Goal: Task Accomplishment & Management: Manage account settings

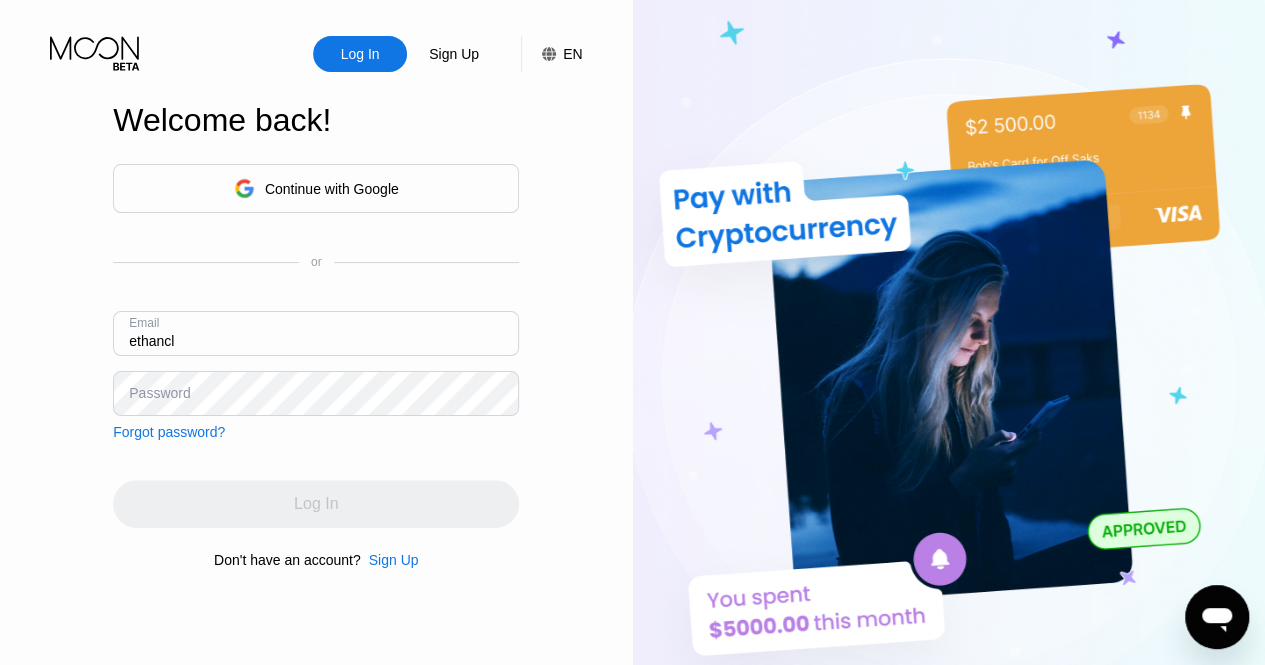
paste input "ifton112"
type input "[EMAIL_ADDRESS][DOMAIN_NAME]"
click at [159, 400] on div "Password" at bounding box center [159, 393] width 61 height 16
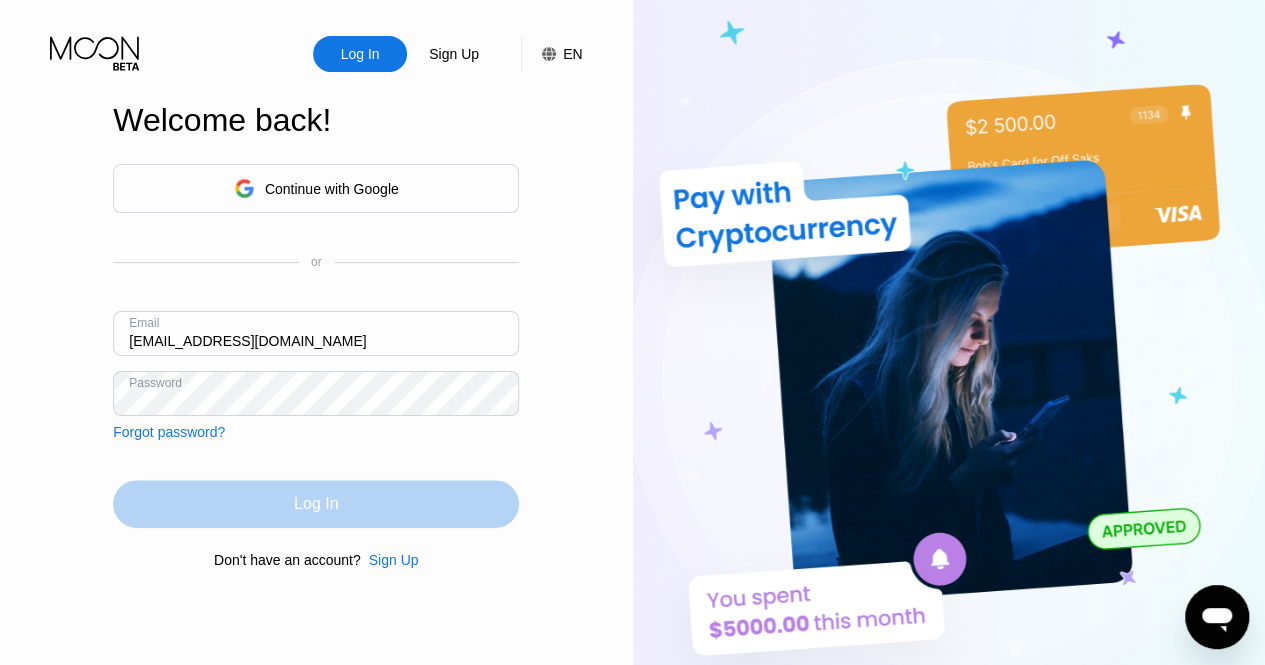
click at [317, 502] on div "Log In" at bounding box center [316, 504] width 44 height 20
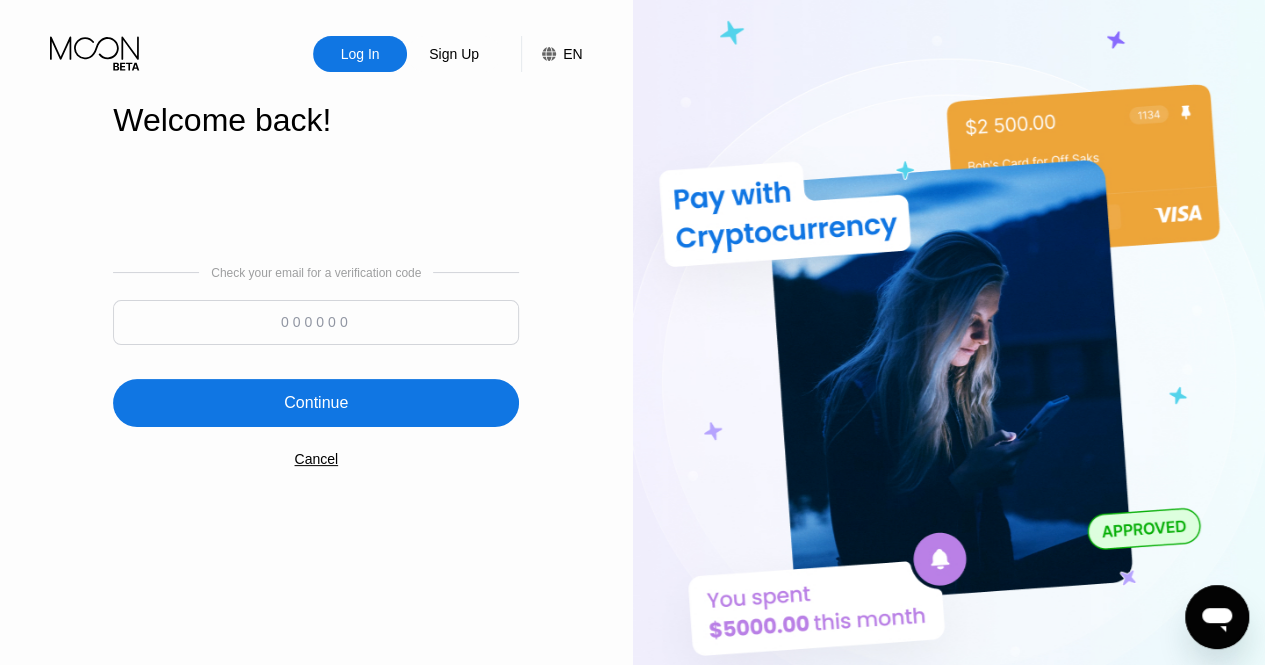
click at [311, 325] on input at bounding box center [316, 322] width 406 height 45
paste input "779263"
type input "779263"
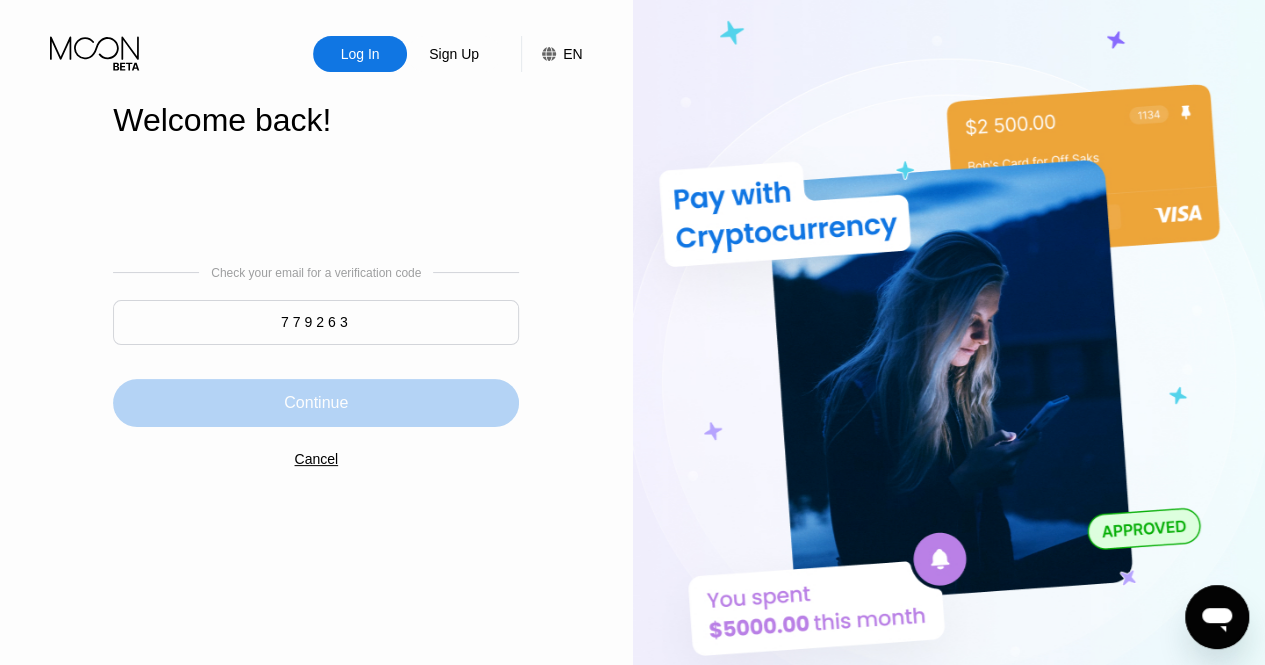
click at [311, 403] on div "Continue" at bounding box center [316, 403] width 64 height 20
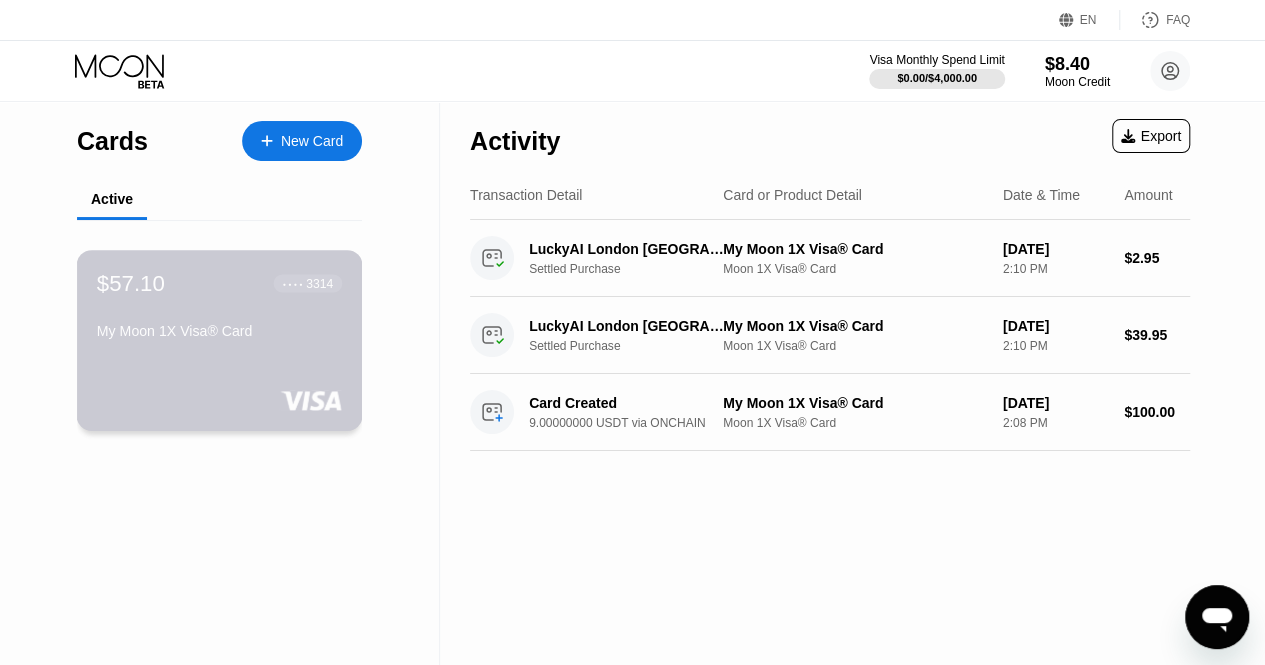
click at [290, 290] on div "● ● ● ● 3314" at bounding box center [308, 283] width 50 height 14
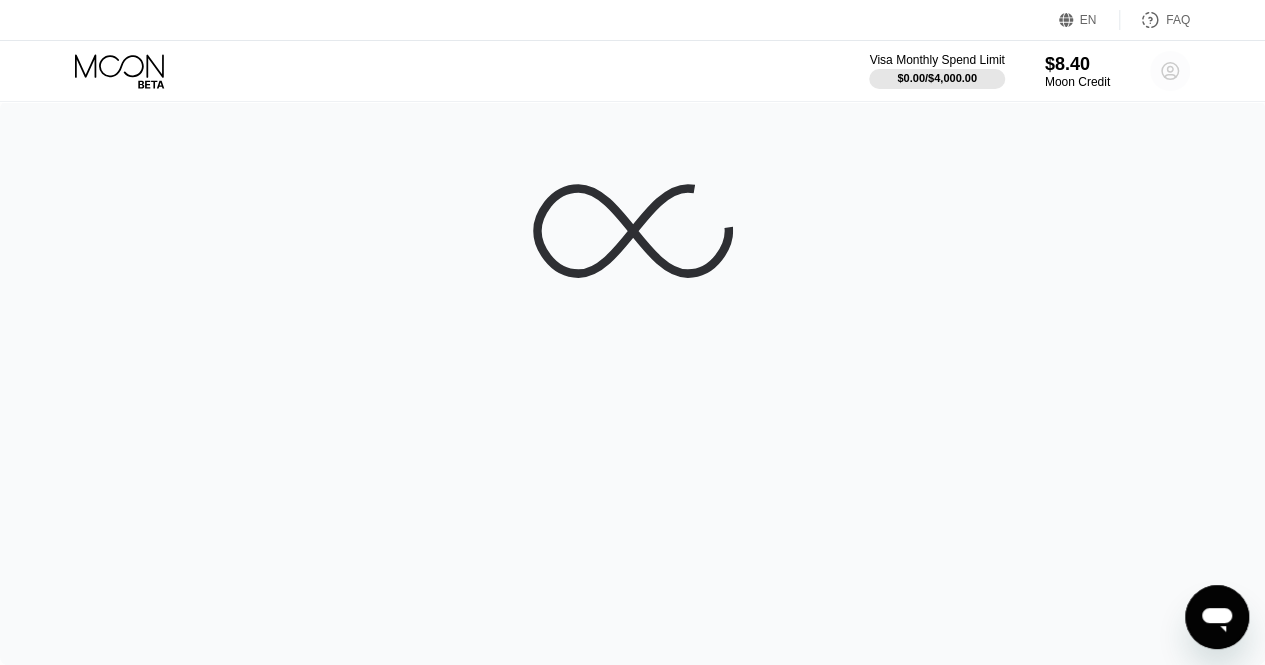
click at [1169, 77] on circle at bounding box center [1170, 71] width 40 height 40
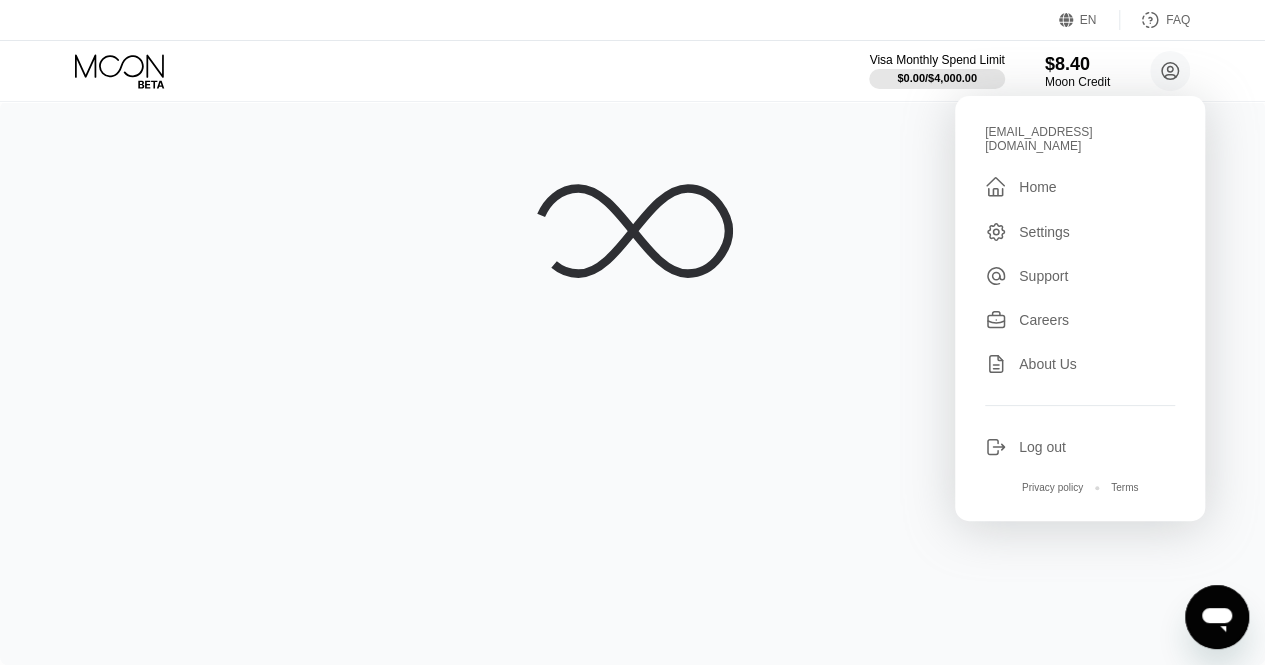
click at [1027, 179] on div "Home" at bounding box center [1037, 187] width 37 height 16
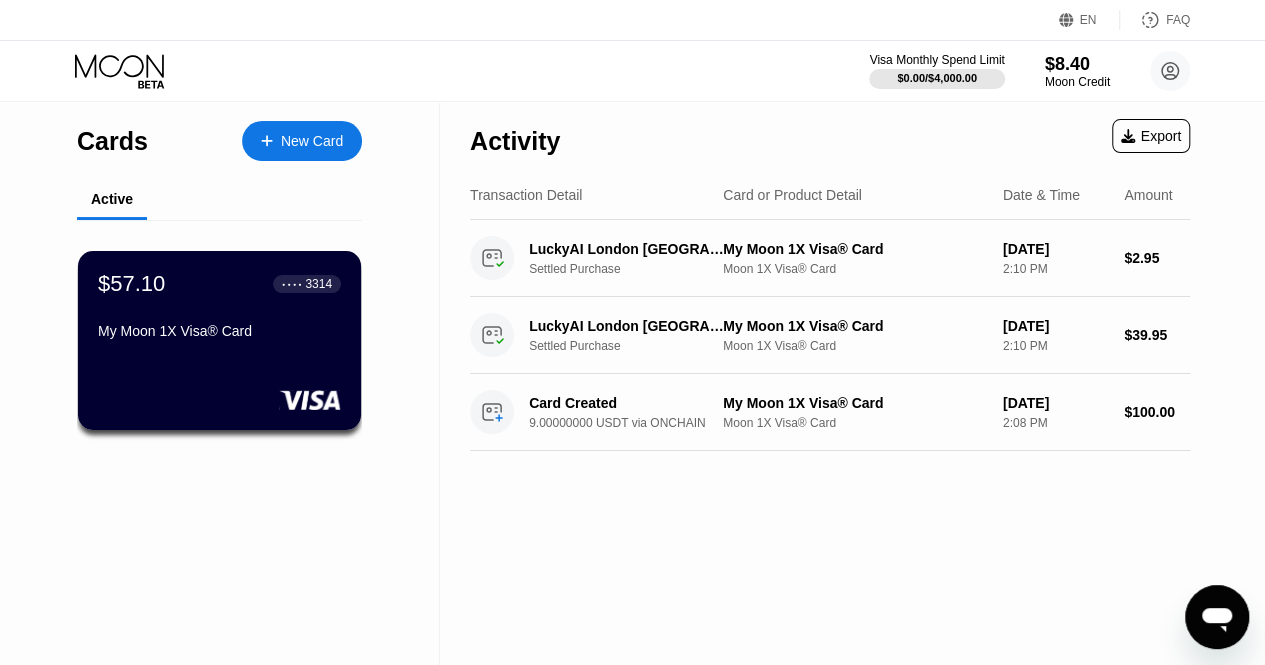
click at [306, 290] on div "3314" at bounding box center [318, 284] width 27 height 14
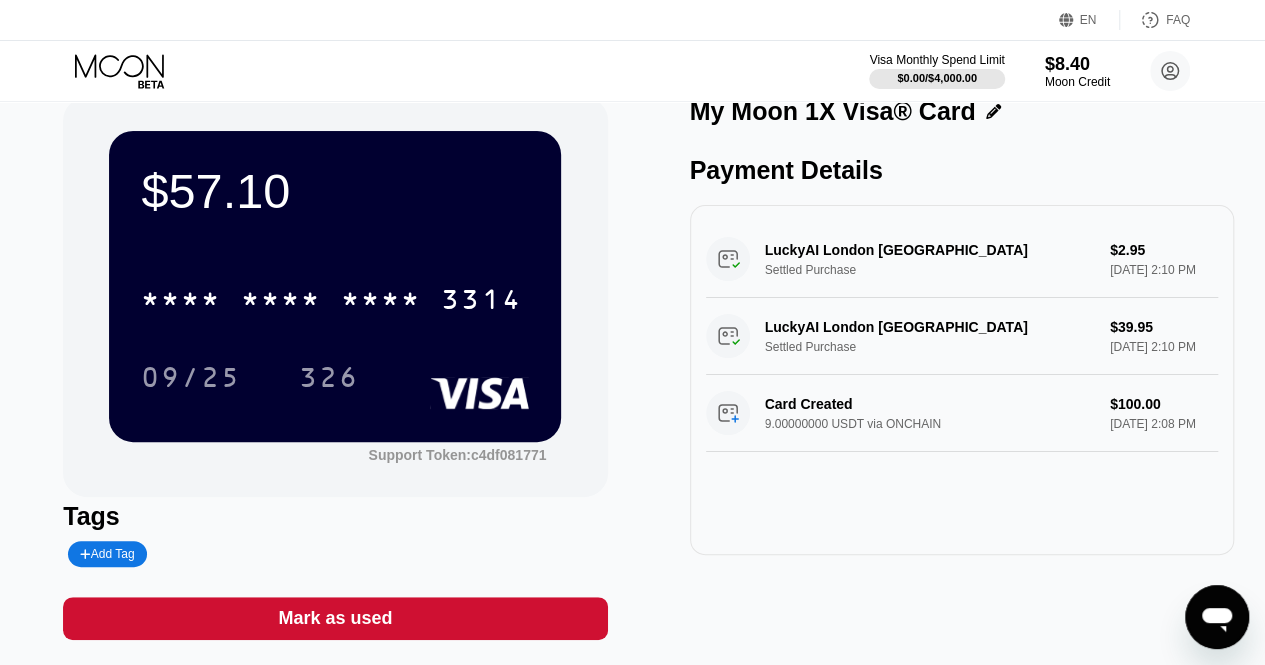
scroll to position [22, 0]
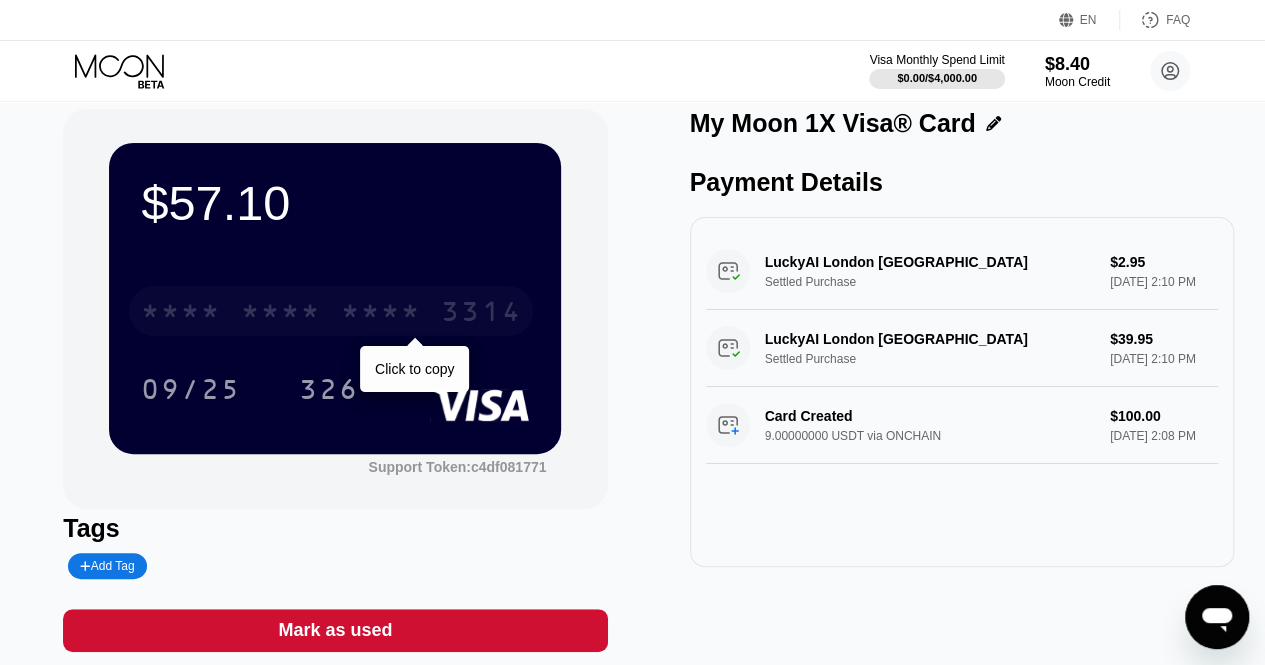
click at [360, 318] on div "* * * *" at bounding box center [381, 314] width 80 height 32
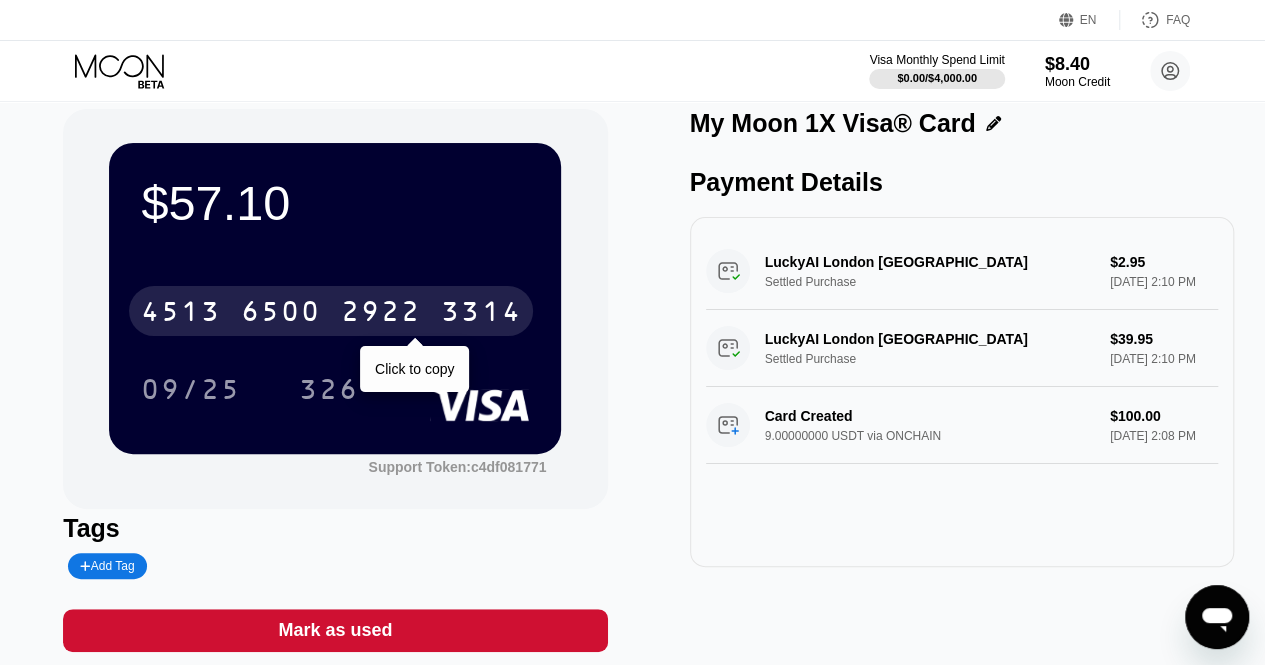
click at [360, 318] on div "2922" at bounding box center [381, 314] width 80 height 32
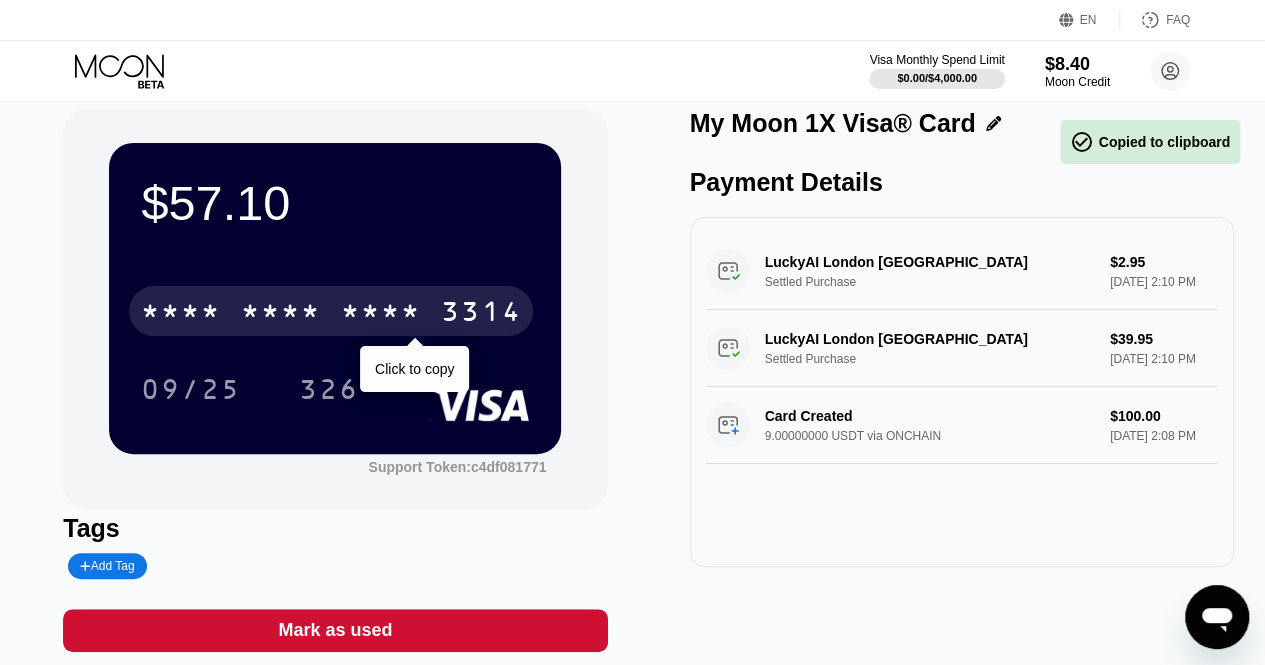
click at [360, 318] on div "* * * *" at bounding box center [381, 314] width 80 height 32
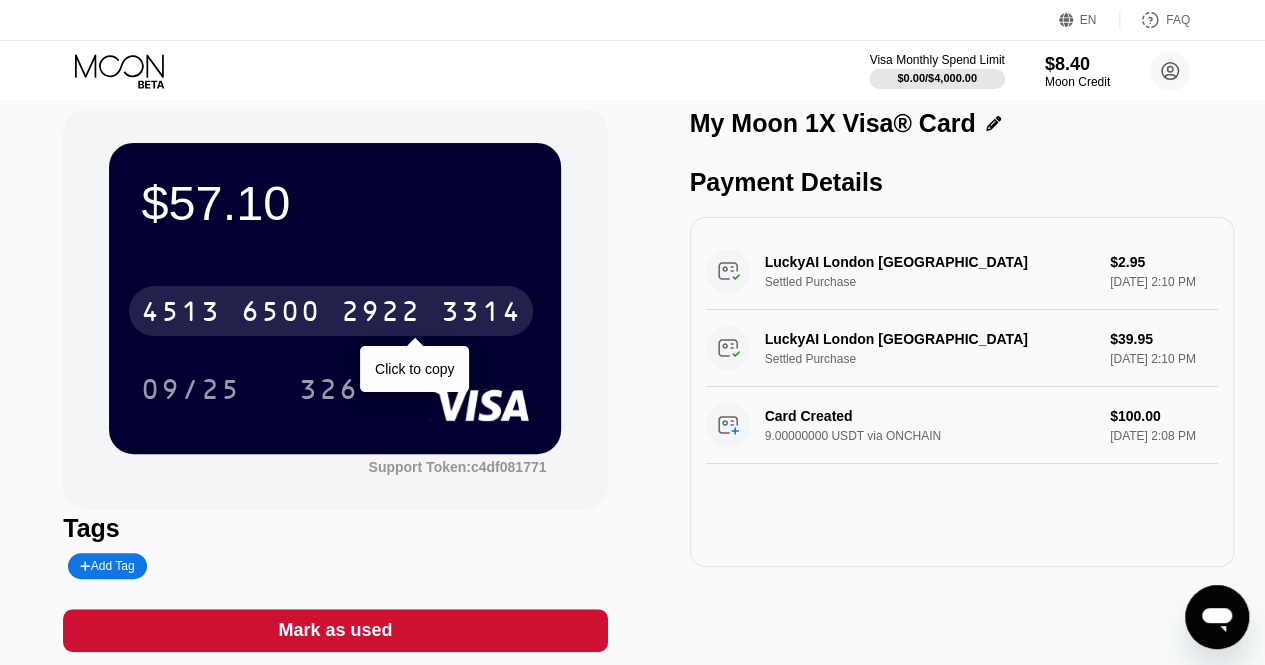
click at [468, 301] on div "3314" at bounding box center [481, 314] width 80 height 32
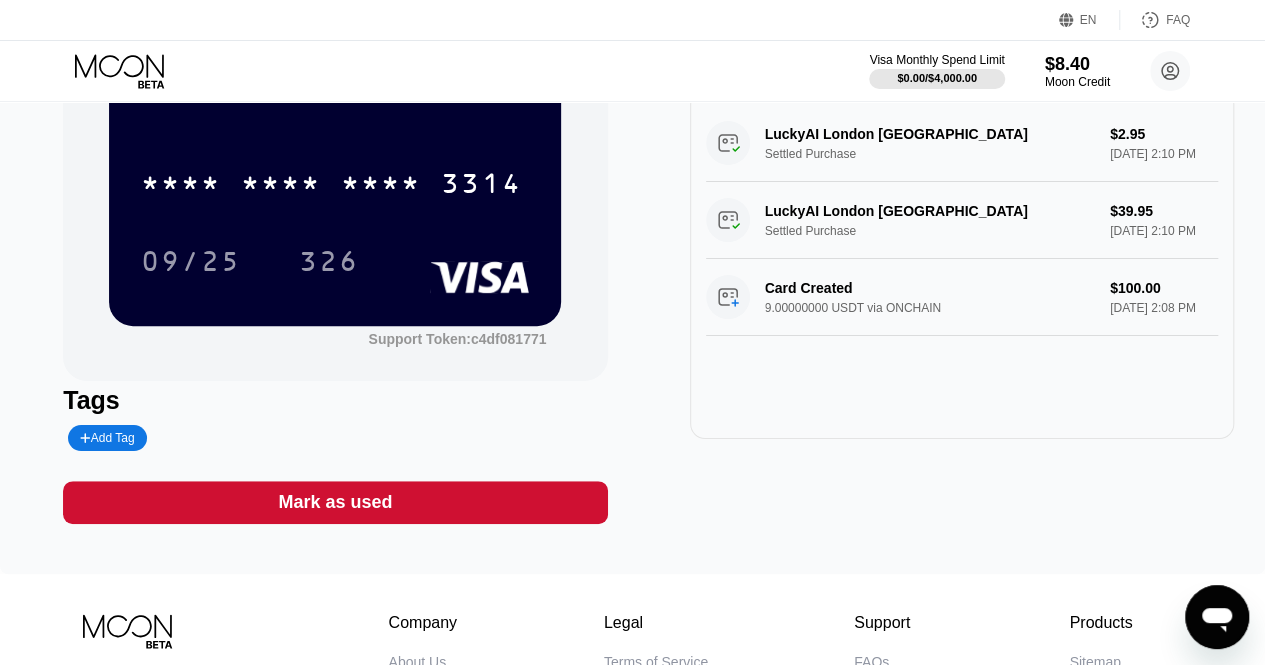
scroll to position [0, 0]
